Goal: Task Accomplishment & Management: Use online tool/utility

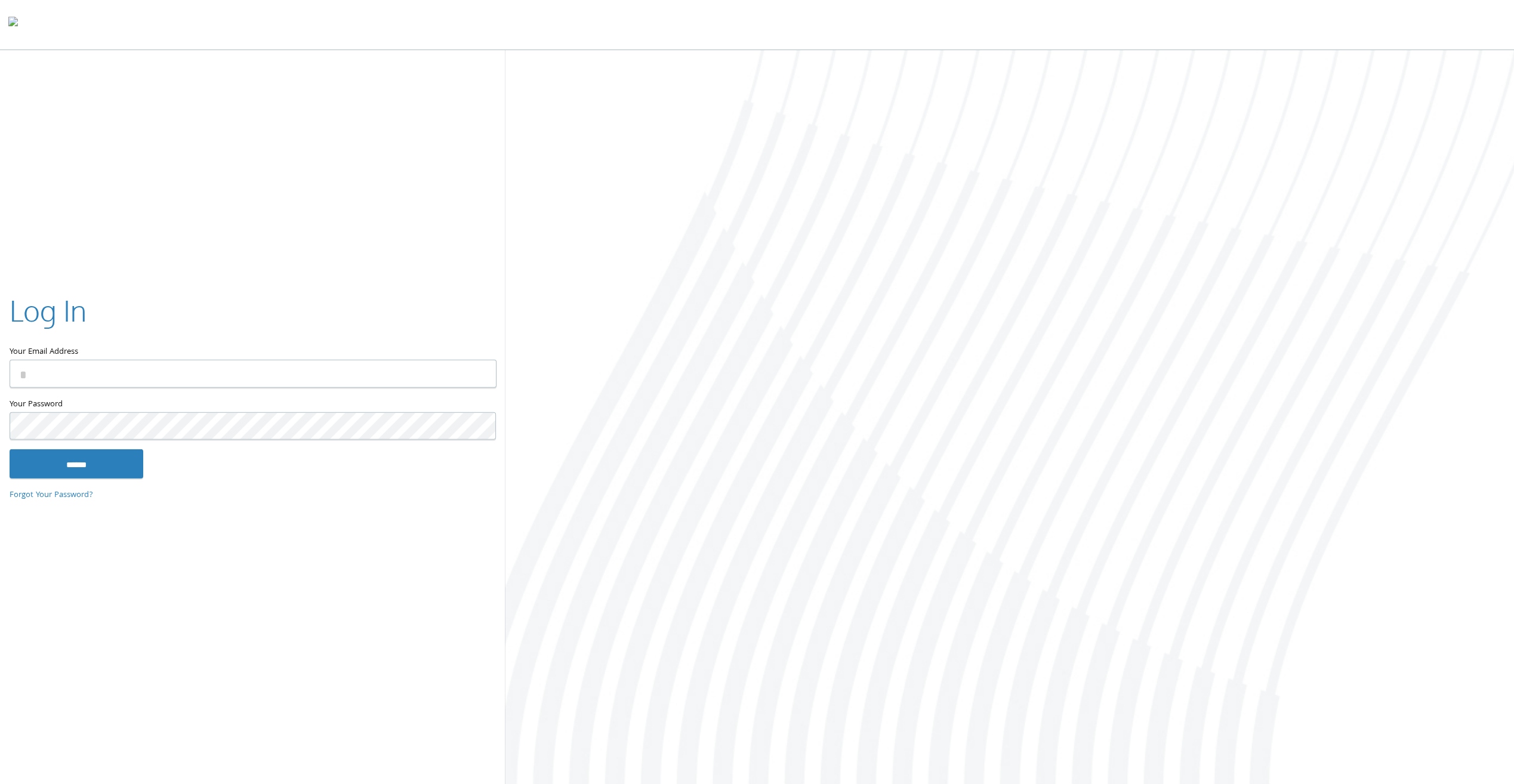
type input "**********"
click at [92, 466] on input "******" at bounding box center [76, 463] width 133 height 28
type input "**********"
click at [109, 467] on input "******" at bounding box center [76, 463] width 133 height 28
